Goal: Find specific page/section: Find specific page/section

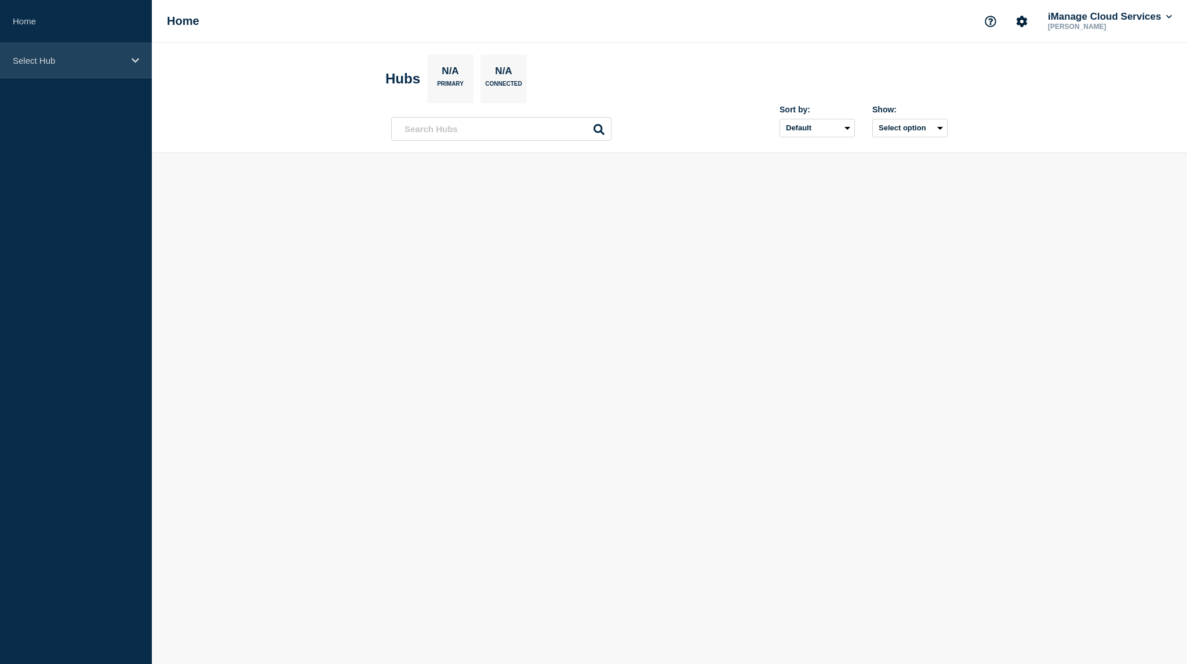
click at [82, 74] on div "Select Hub" at bounding box center [76, 60] width 152 height 35
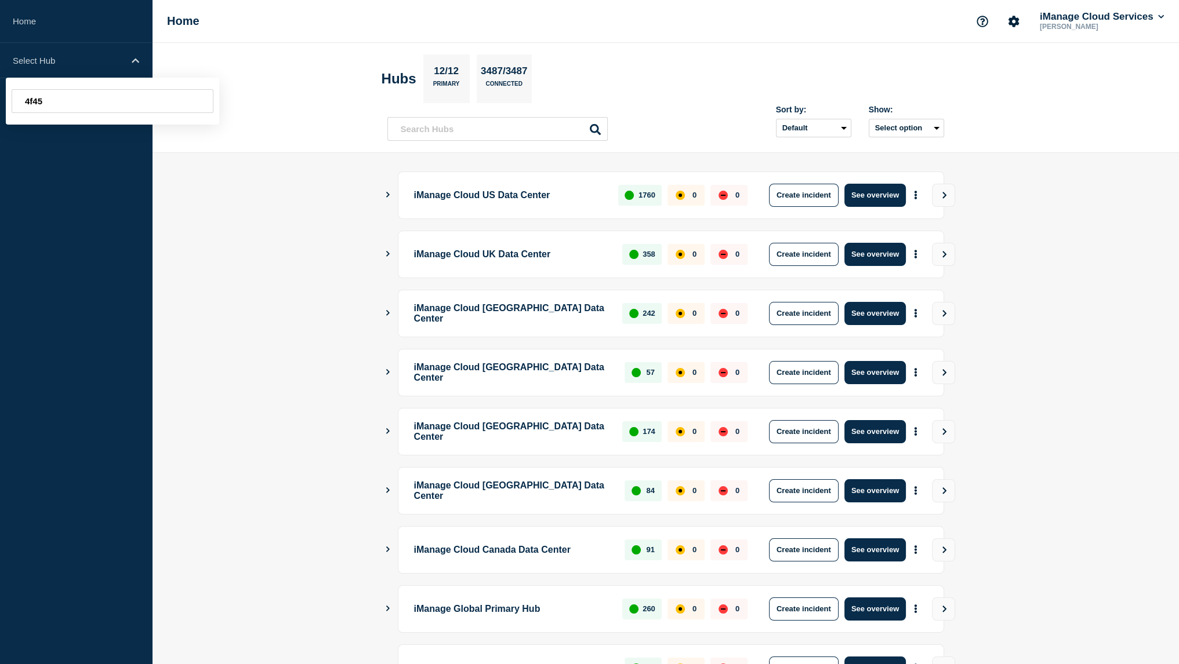
type input "4f45"
click at [287, 189] on main "iManage Cloud US Data Center 1760 0 0 Create incident See overview iManage Clou…" at bounding box center [665, 487] width 1027 height 669
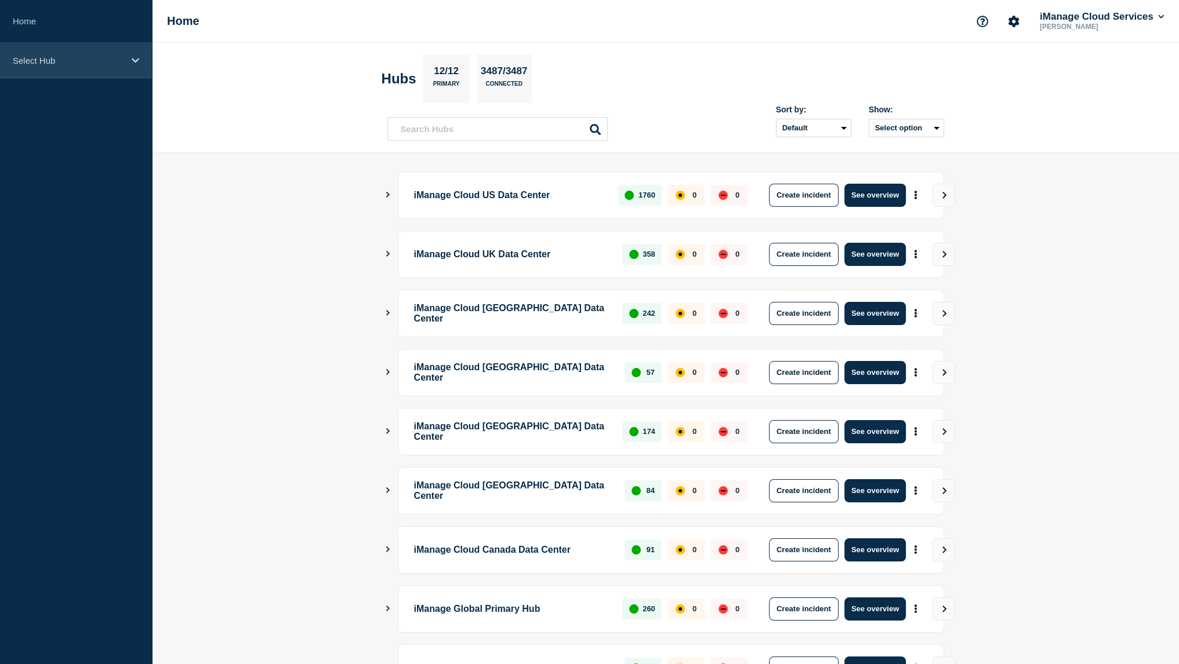
click at [109, 62] on p "Select Hub" at bounding box center [68, 61] width 111 height 10
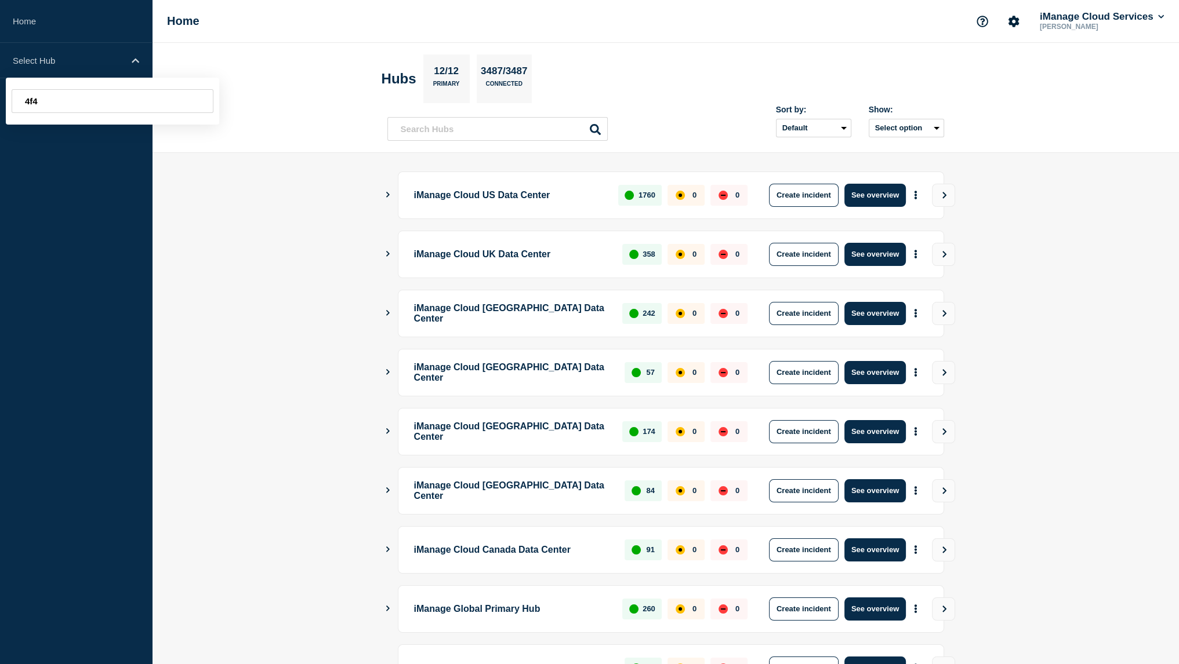
type input "4f4"
